Goal: Find specific page/section: Find specific page/section

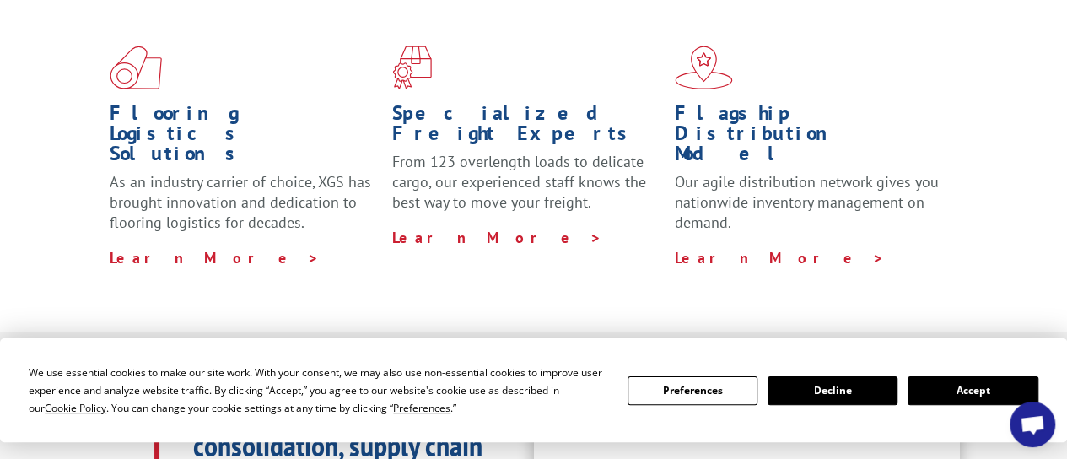
scroll to position [439, 0]
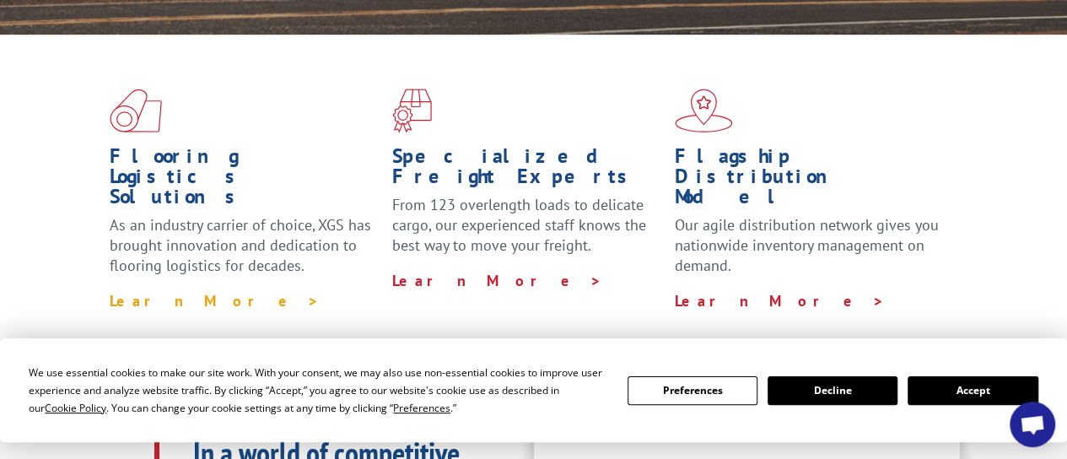
click at [139, 291] on link "Learn More >" at bounding box center [215, 300] width 210 height 19
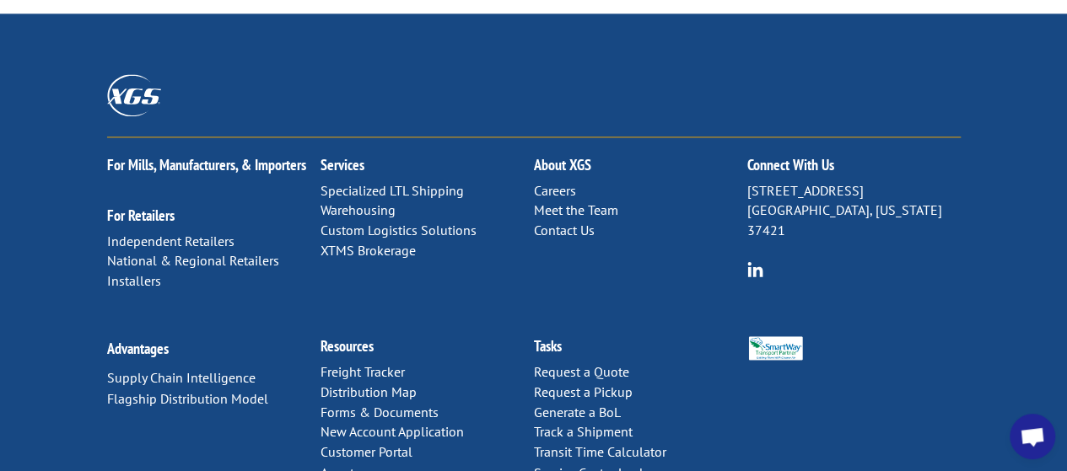
scroll to position [1133, 0]
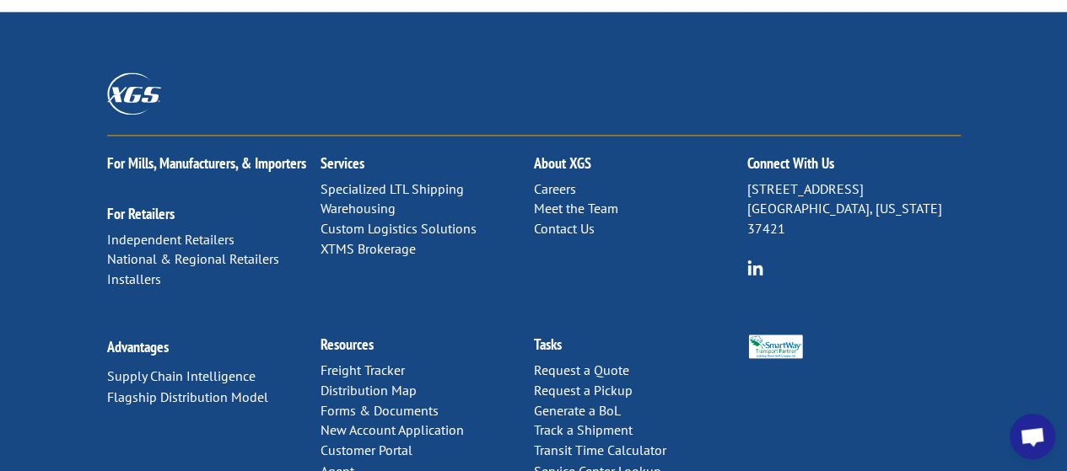
click at [386, 382] on link "Distribution Map" at bounding box center [368, 390] width 96 height 17
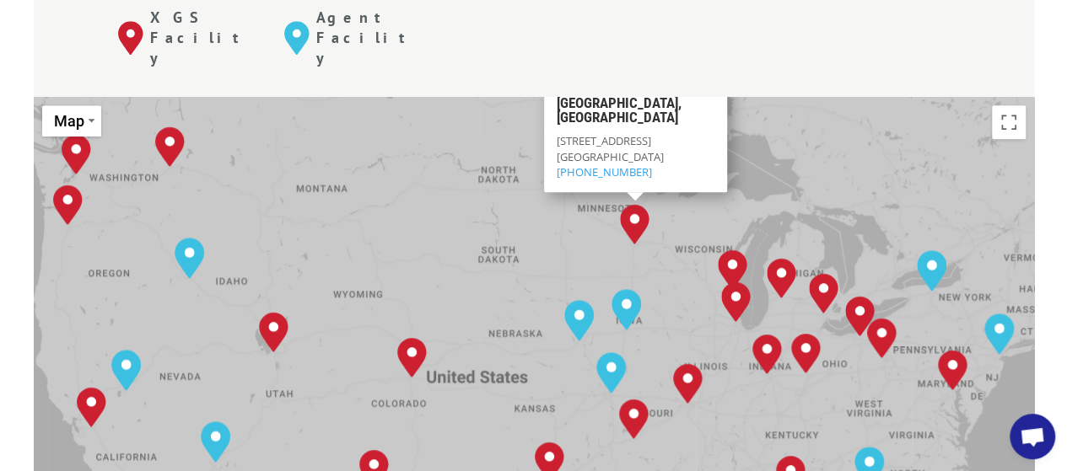
scroll to position [750, 0]
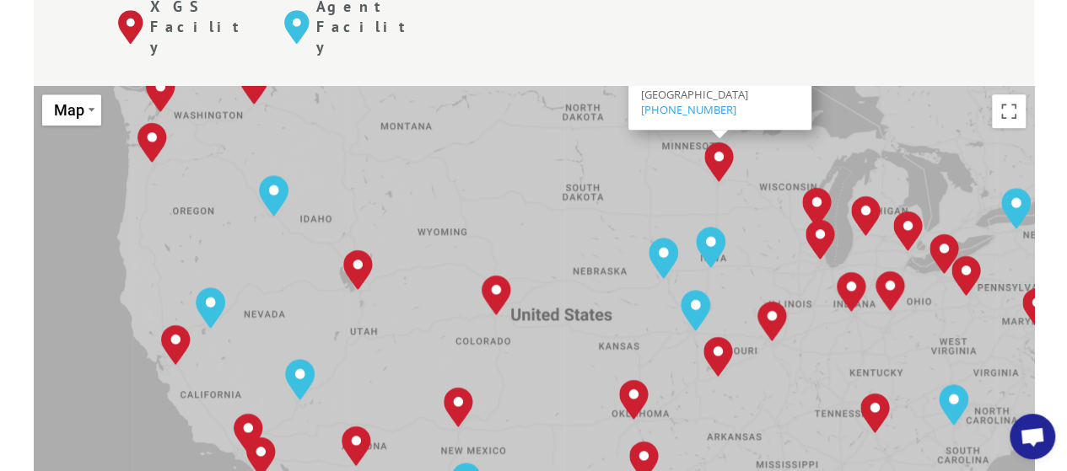
drag, startPoint x: 936, startPoint y: 202, endPoint x: 1013, endPoint y: 152, distance: 92.1
click at [1013, 152] on div "[GEOGRAPHIC_DATA], [GEOGRAPHIC_DATA] [GEOGRAPHIC_DATA], [GEOGRAPHIC_DATA] [GEOG…" at bounding box center [534, 363] width 1000 height 555
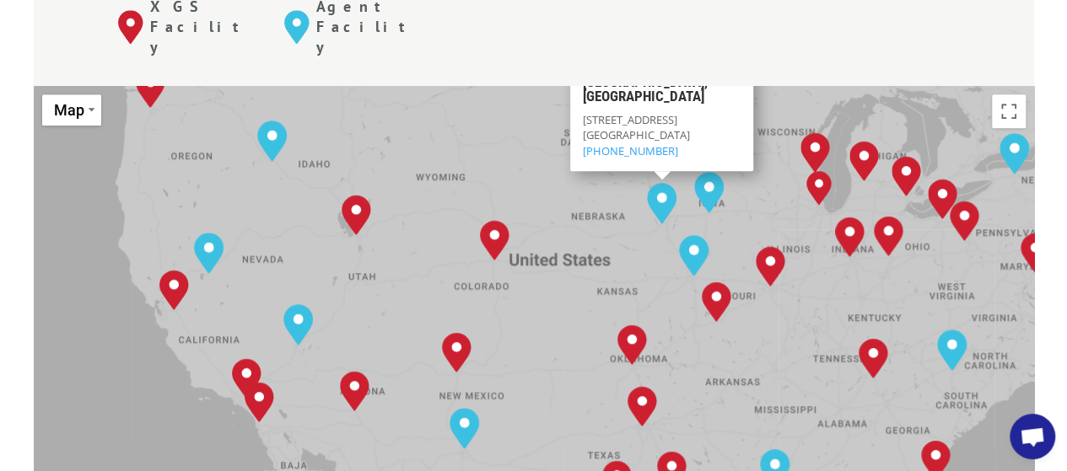
drag, startPoint x: 536, startPoint y: 190, endPoint x: 535, endPoint y: 132, distance: 57.4
click at [535, 132] on div "[GEOGRAPHIC_DATA], [GEOGRAPHIC_DATA] [GEOGRAPHIC_DATA], [GEOGRAPHIC_DATA] [GEOG…" at bounding box center [534, 363] width 1000 height 555
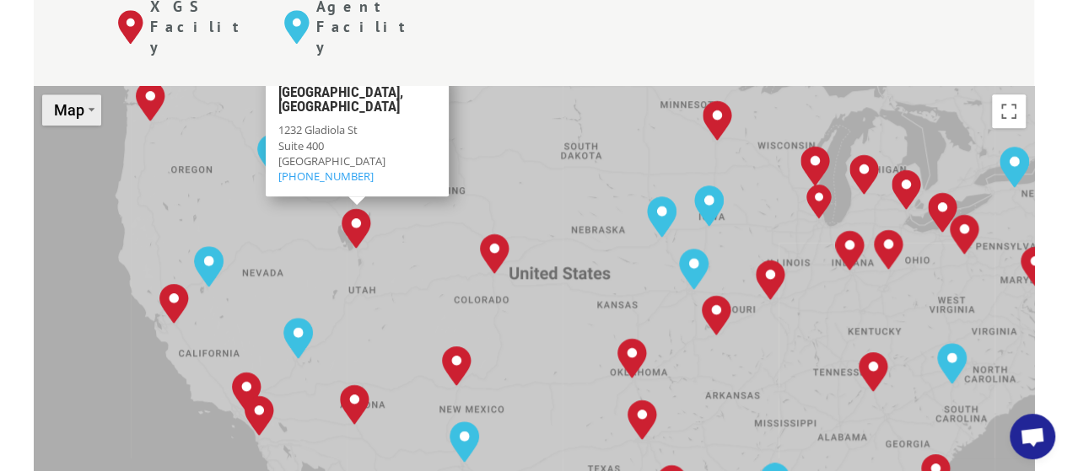
click at [87, 94] on button "Map" at bounding box center [71, 109] width 59 height 31
